Goal: Task Accomplishment & Management: Use online tool/utility

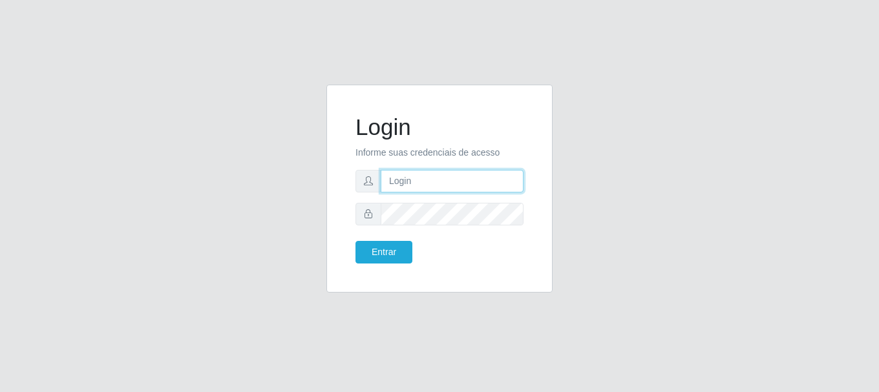
click at [407, 182] on input "text" at bounding box center [452, 181] width 143 height 23
type input "[EMAIL_ADDRESS][DOMAIN_NAME]"
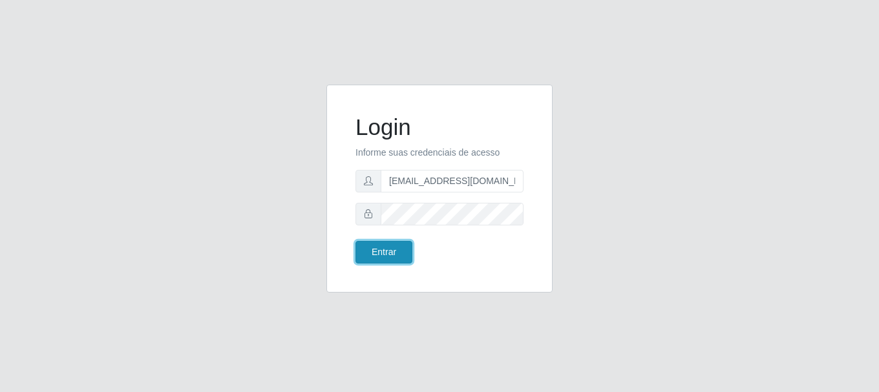
click at [392, 249] on button "Entrar" at bounding box center [384, 252] width 57 height 23
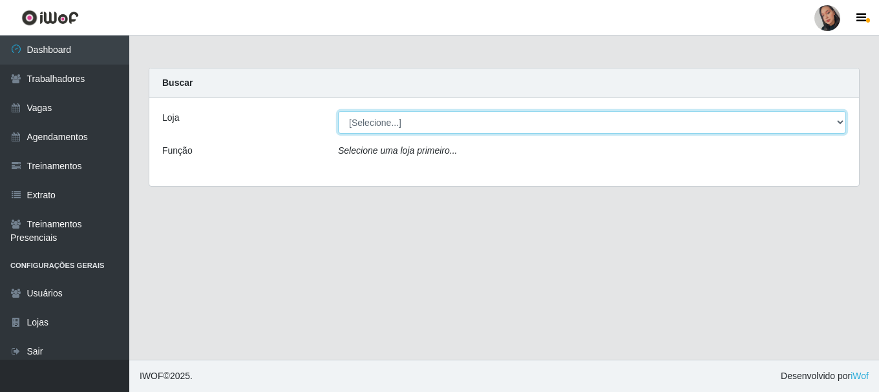
drag, startPoint x: 413, startPoint y: 115, endPoint x: 417, endPoint y: 123, distance: 8.7
click at [413, 115] on select "[Selecione...] Supermercado [GEOGRAPHIC_DATA]" at bounding box center [592, 122] width 508 height 23
select select "165"
click at [338, 111] on select "[Selecione...] Supermercado [GEOGRAPHIC_DATA]" at bounding box center [592, 122] width 508 height 23
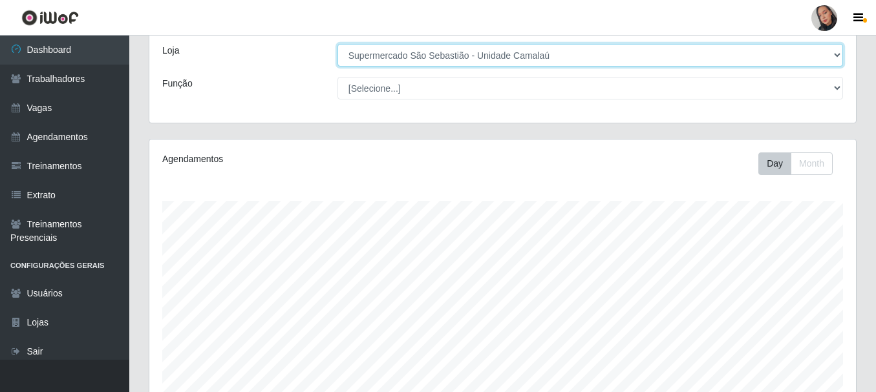
scroll to position [236, 0]
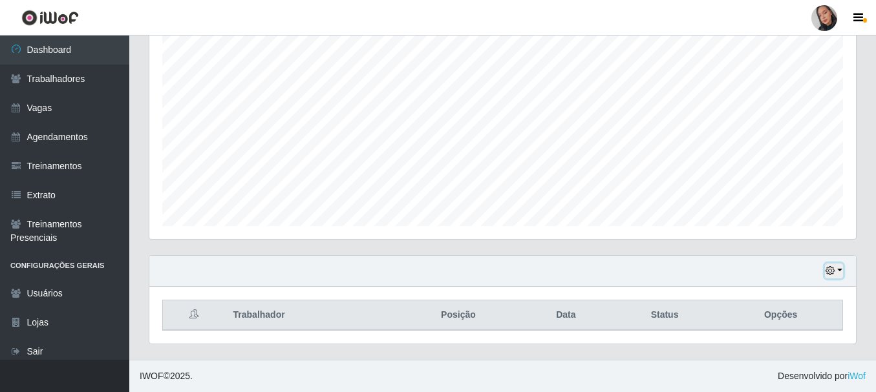
click at [668, 269] on button "button" at bounding box center [834, 271] width 18 height 15
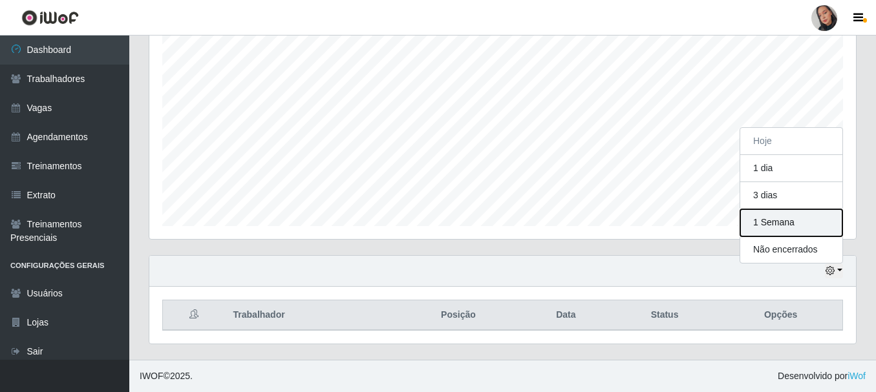
click at [668, 224] on button "1 Semana" at bounding box center [791, 222] width 102 height 27
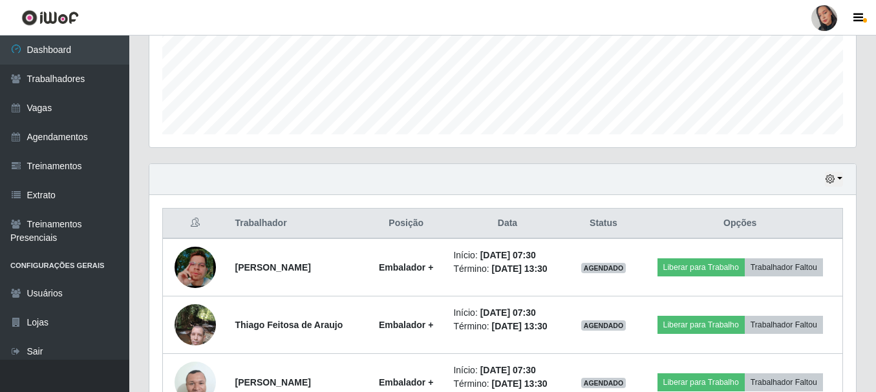
scroll to position [624, 0]
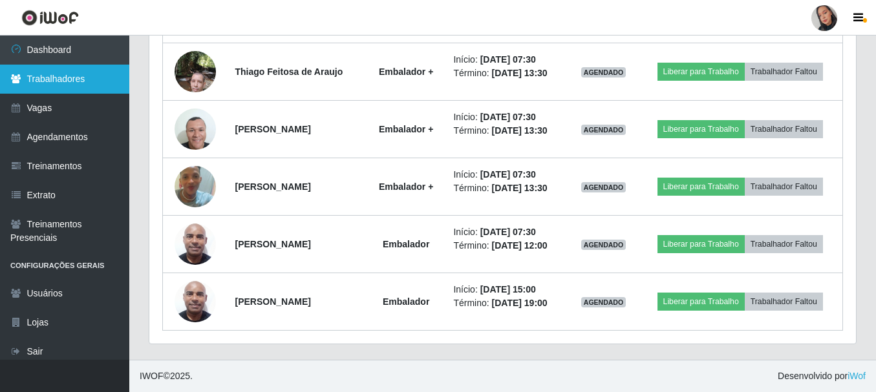
click at [80, 74] on link "Trabalhadores" at bounding box center [64, 79] width 129 height 29
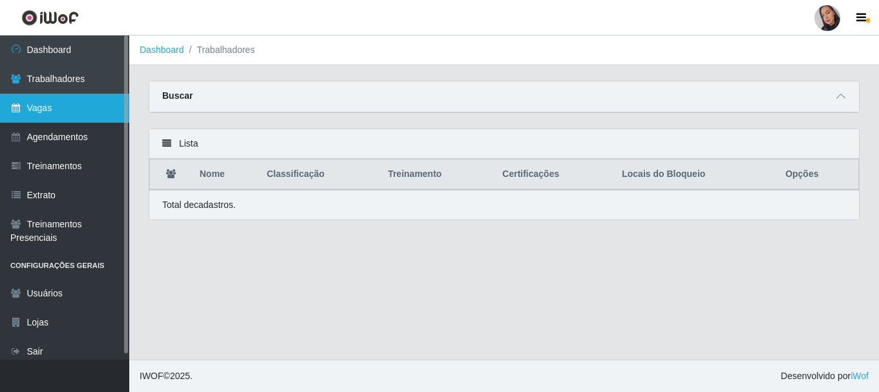
click at [82, 94] on link "Vagas" at bounding box center [64, 108] width 129 height 29
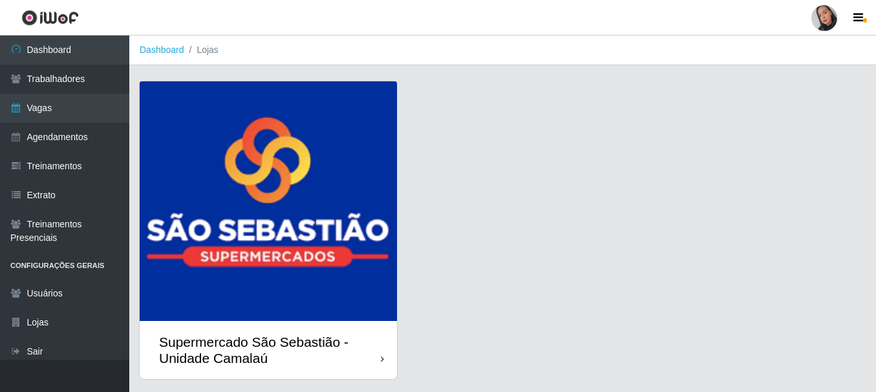
click at [217, 117] on img at bounding box center [268, 201] width 257 height 240
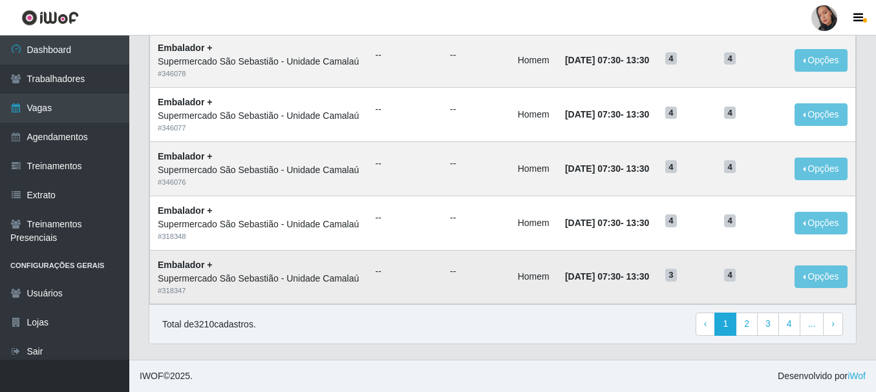
scroll to position [648, 0]
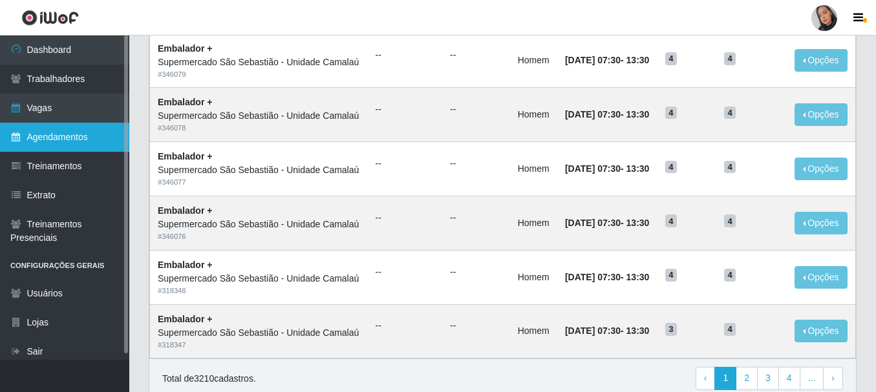
click at [63, 147] on link "Agendamentos" at bounding box center [64, 137] width 129 height 29
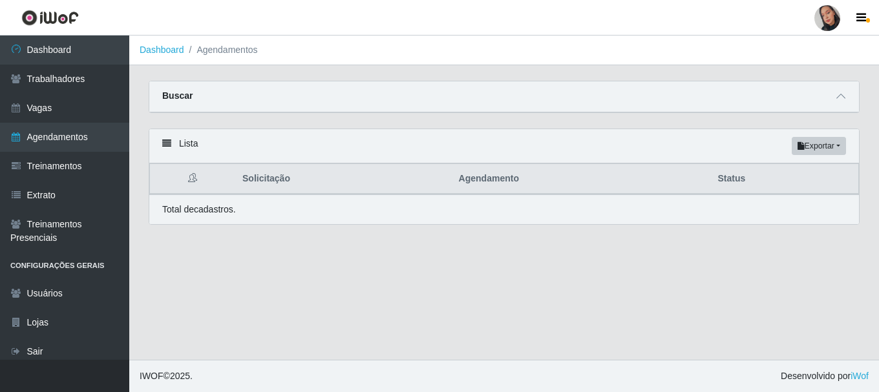
click at [316, 91] on div "Buscar" at bounding box center [504, 96] width 710 height 31
click at [668, 89] on div "Buscar" at bounding box center [504, 96] width 710 height 31
click at [668, 103] on span at bounding box center [841, 96] width 16 height 15
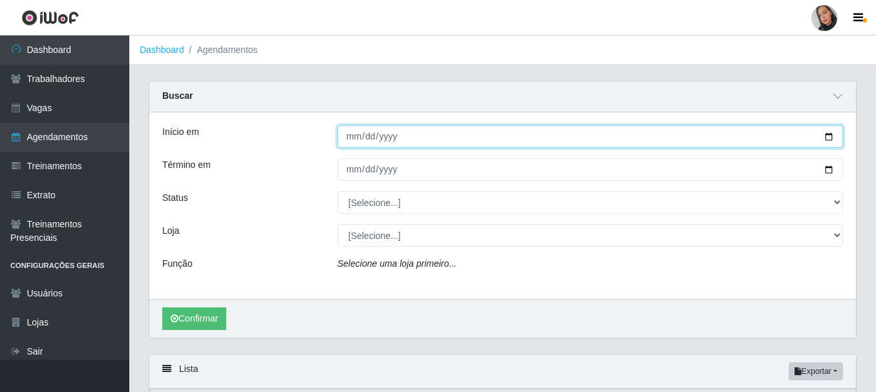
click at [355, 138] on input "Início em" at bounding box center [590, 136] width 506 height 23
type input "[DATE]"
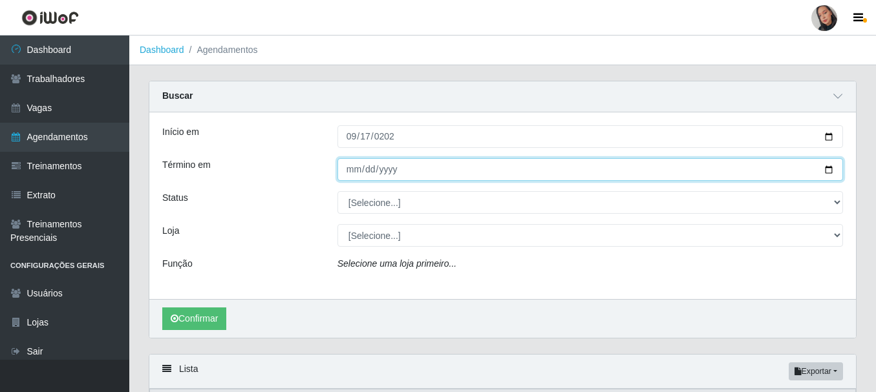
click at [354, 173] on input "Término em" at bounding box center [590, 169] width 506 height 23
type input "[DATE]"
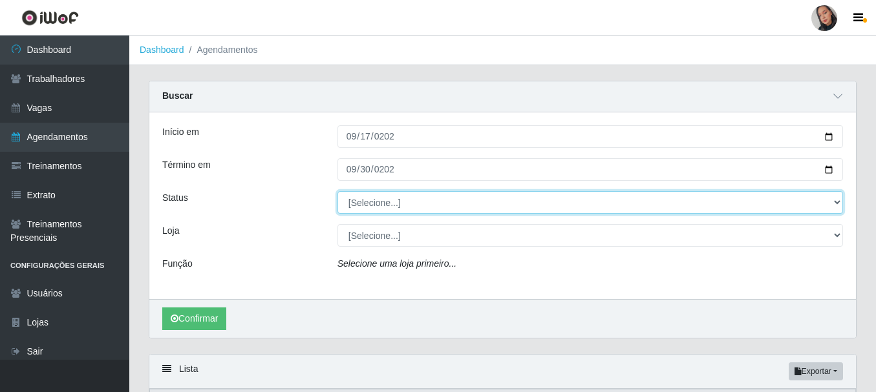
drag, startPoint x: 339, startPoint y: 199, endPoint x: 356, endPoint y: 203, distance: 17.3
click at [340, 199] on select "[Selecione...] AGENDADO AGUARDANDO LIBERAR EM ANDAMENTO EM REVISÃO FINALIZADO C…" at bounding box center [590, 202] width 506 height 23
click at [337, 192] on select "[Selecione...] AGENDADO AGUARDANDO LIBERAR EM ANDAMENTO EM REVISÃO FINALIZADO C…" at bounding box center [590, 202] width 506 height 23
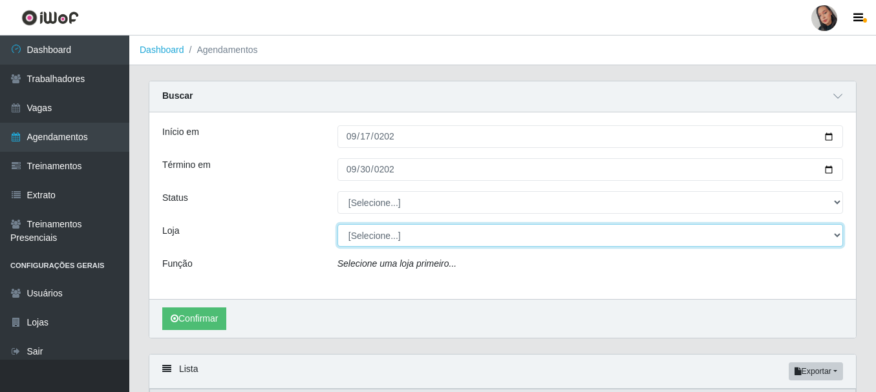
click at [396, 232] on select "[Selecione...] Supermercado [GEOGRAPHIC_DATA]" at bounding box center [590, 235] width 506 height 23
select select "165"
click at [337, 225] on select "[Selecione...] Supermercado [GEOGRAPHIC_DATA]" at bounding box center [590, 235] width 506 height 23
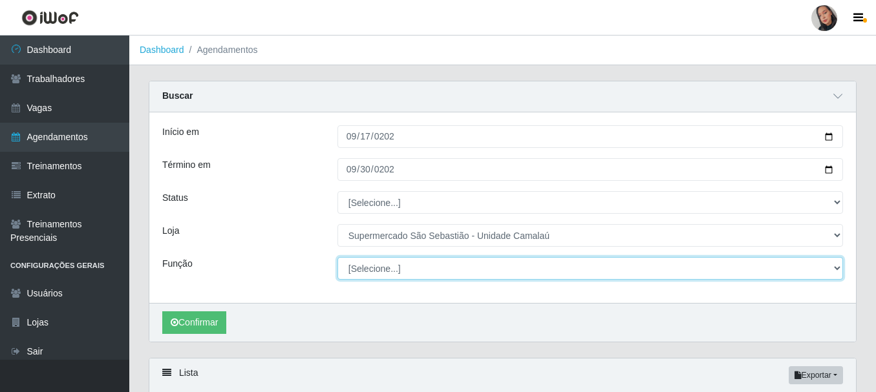
click at [425, 264] on select "[Selecione...] ASG ASG + ASG ++ Auxiliar de entrega + Auxiliar de entrega ++ Au…" at bounding box center [590, 268] width 506 height 23
select select "1"
click at [337, 258] on select "[Selecione...] ASG ASG + ASG ++ Auxiliar de entrega + Auxiliar de entrega ++ Au…" at bounding box center [590, 268] width 506 height 23
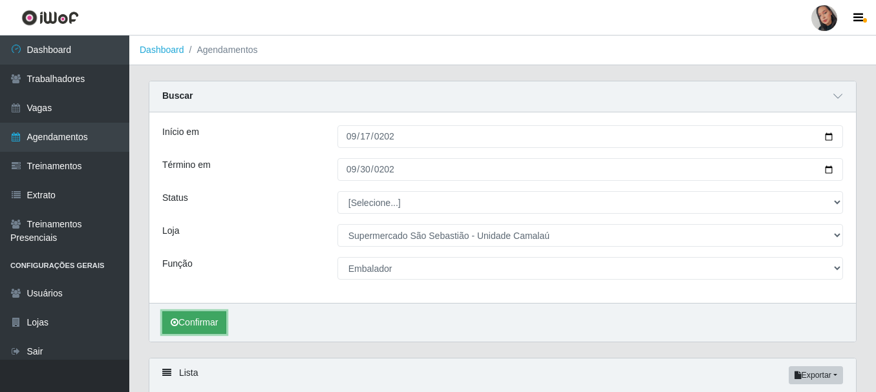
click at [210, 315] on button "Confirmar" at bounding box center [194, 323] width 64 height 23
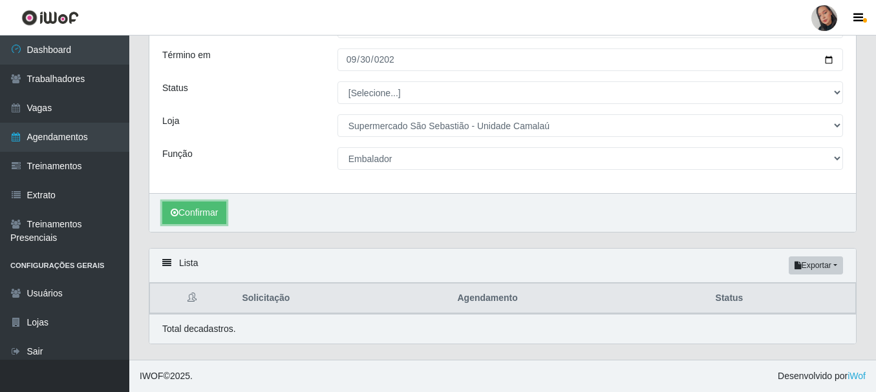
scroll to position [111, 0]
click at [220, 220] on button "Confirmar" at bounding box center [194, 213] width 64 height 23
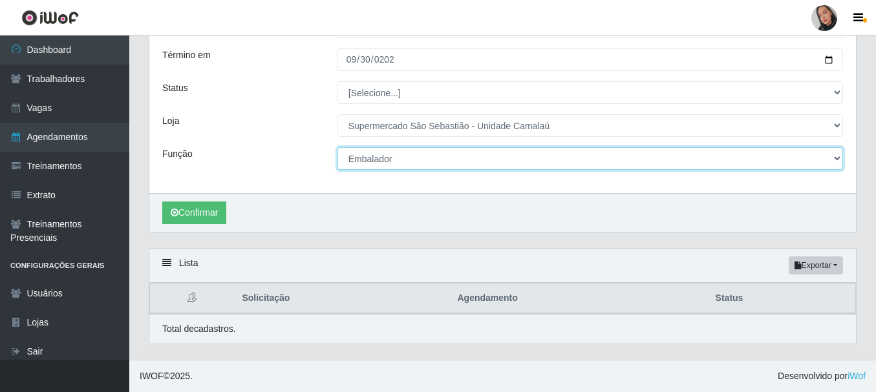
click at [368, 156] on select "[Selecione...] ASG ASG + ASG ++ Auxiliar de entrega + Auxiliar de entrega ++ Au…" at bounding box center [590, 158] width 506 height 23
click at [359, 162] on select "[Selecione...] ASG ASG + ASG ++ Auxiliar de entrega + Auxiliar de entrega ++ Au…" at bounding box center [590, 158] width 506 height 23
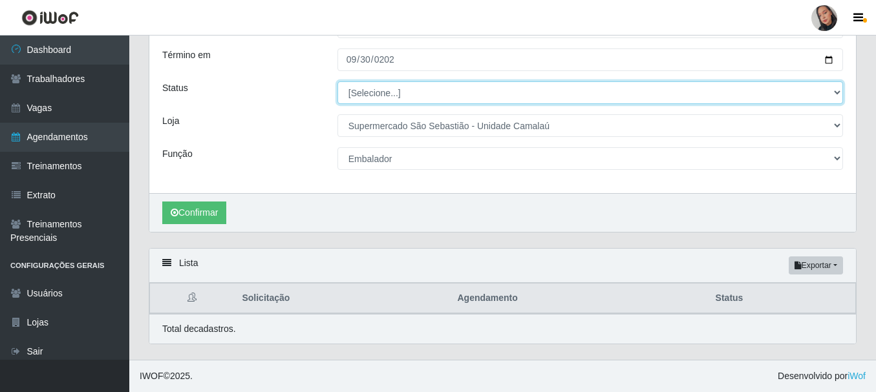
click at [378, 96] on select "[Selecione...] AGENDADO AGUARDANDO LIBERAR EM ANDAMENTO EM REVISÃO FINALIZADO C…" at bounding box center [590, 92] width 506 height 23
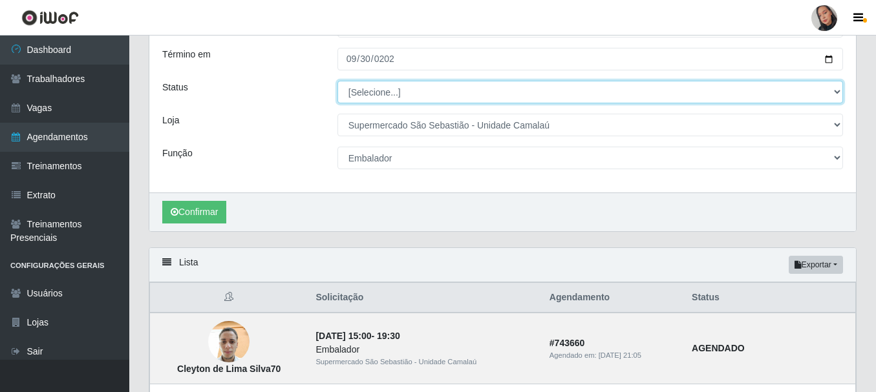
select select "AGENDADO"
click at [337, 81] on select "[Selecione...] AGENDADO AGUARDANDO LIBERAR EM ANDAMENTO EM REVISÃO FINALIZADO C…" at bounding box center [590, 92] width 506 height 23
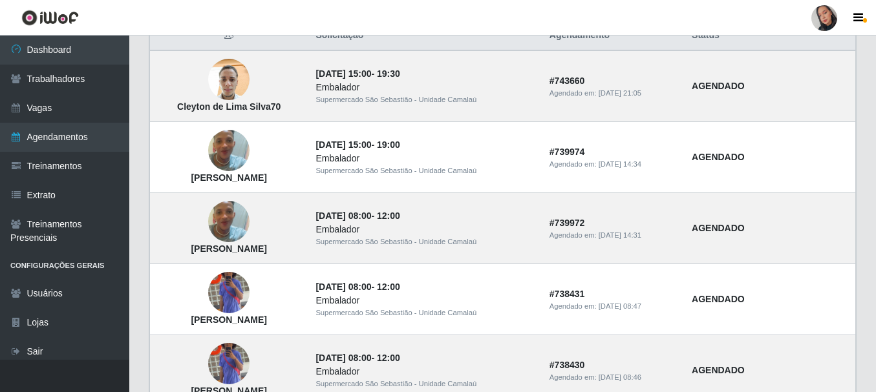
scroll to position [366, 0]
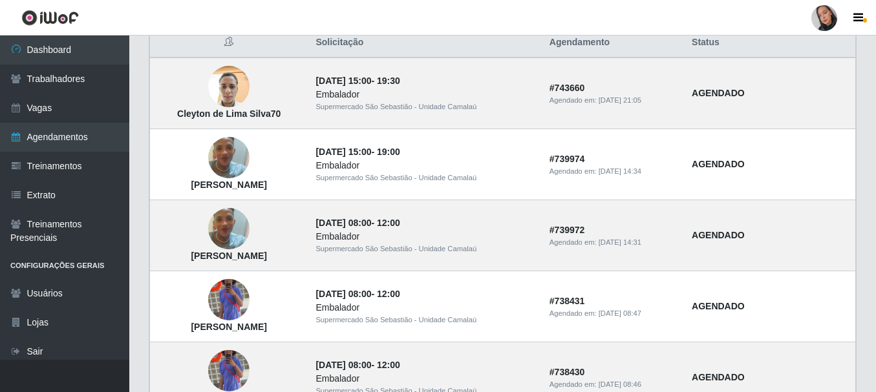
drag, startPoint x: 515, startPoint y: 146, endPoint x: 581, endPoint y: 26, distance: 137.1
click at [581, 26] on header "Perfil Alterar Senha Sair" at bounding box center [438, 18] width 876 height 36
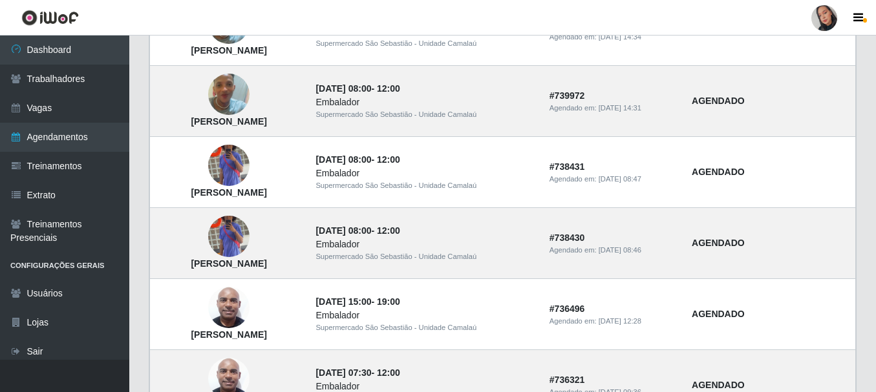
scroll to position [464, 0]
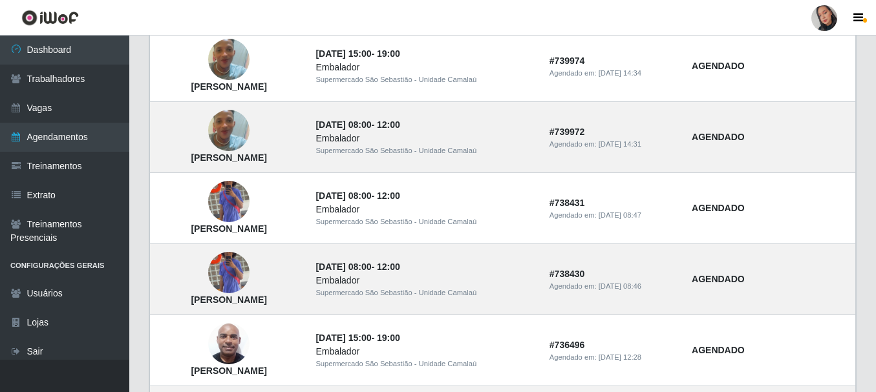
click at [564, 19] on header "Perfil Alterar Senha Sair" at bounding box center [438, 18] width 876 height 36
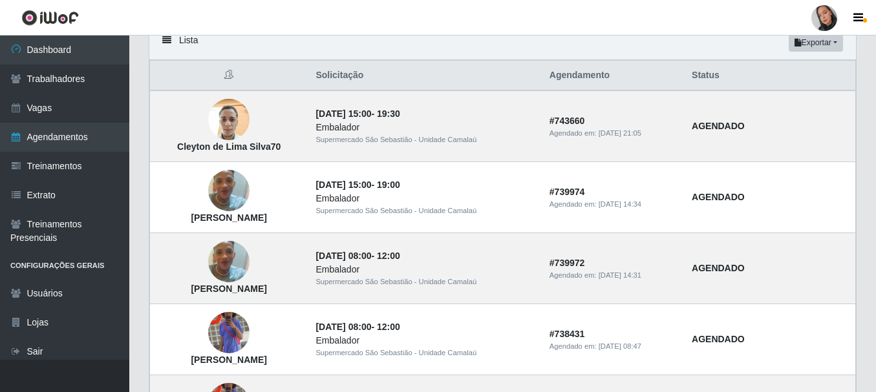
scroll to position [327, 0]
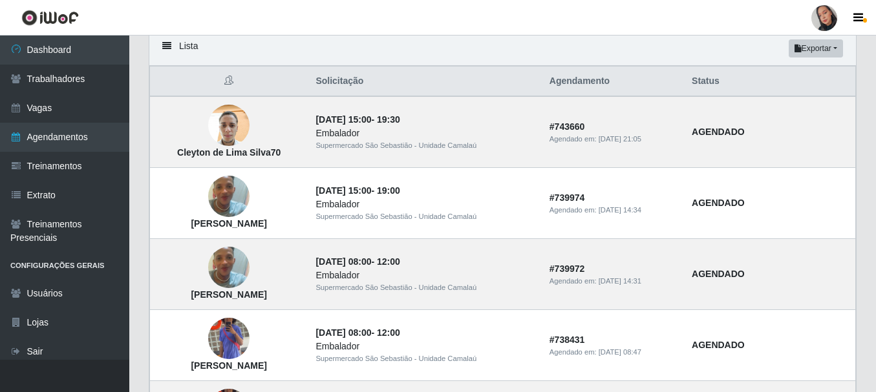
click at [503, 4] on header "Perfil Alterar Senha Sair" at bounding box center [438, 18] width 876 height 36
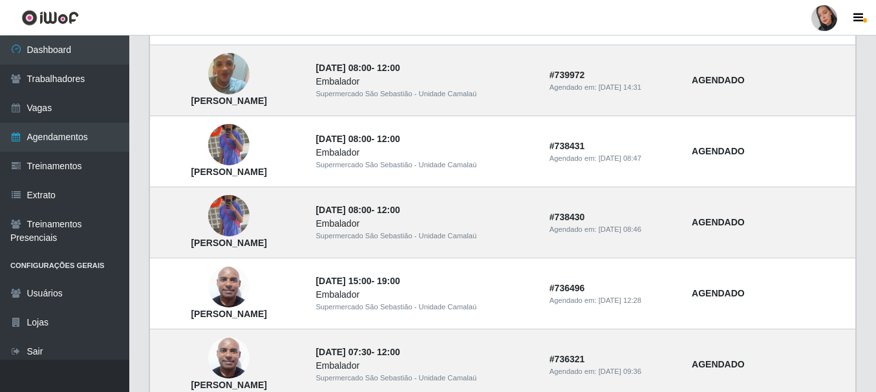
scroll to position [689, 0]
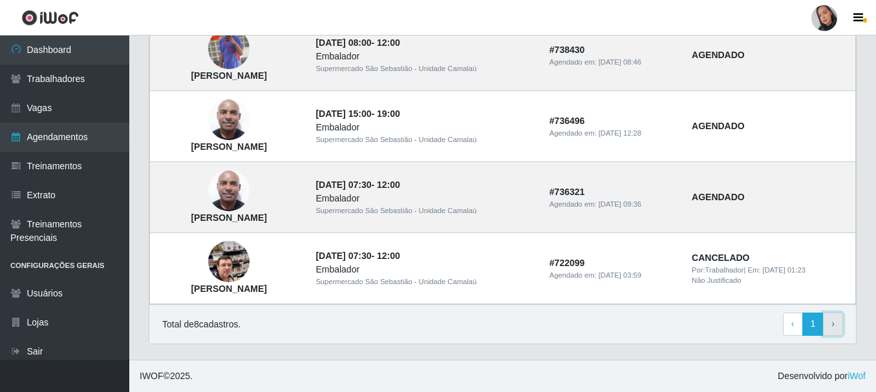
click at [668, 325] on link "› Next" at bounding box center [833, 324] width 20 height 23
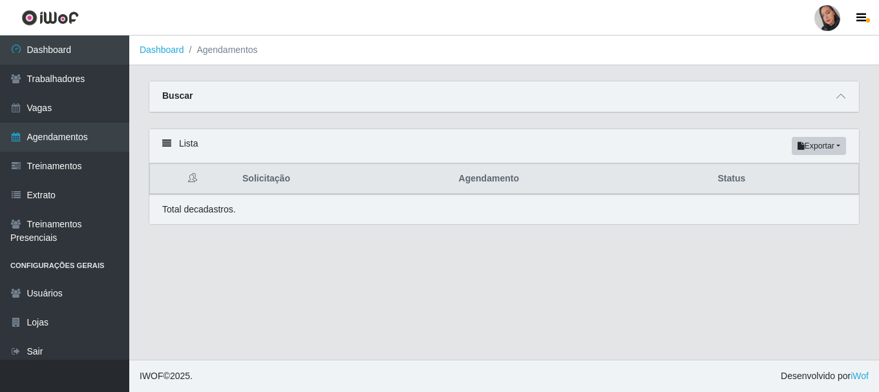
click at [825, 17] on div at bounding box center [828, 18] width 26 height 26
click at [799, 98] on button "Sair" at bounding box center [802, 100] width 116 height 27
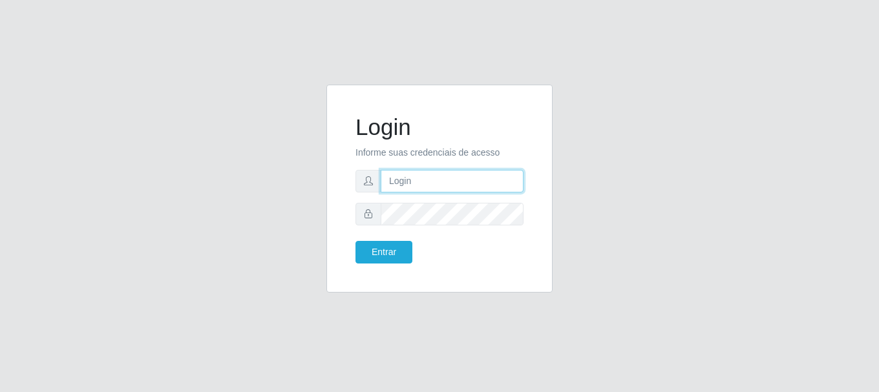
click at [437, 180] on input "text" at bounding box center [452, 181] width 143 height 23
